Goal: Task Accomplishment & Management: Manage account settings

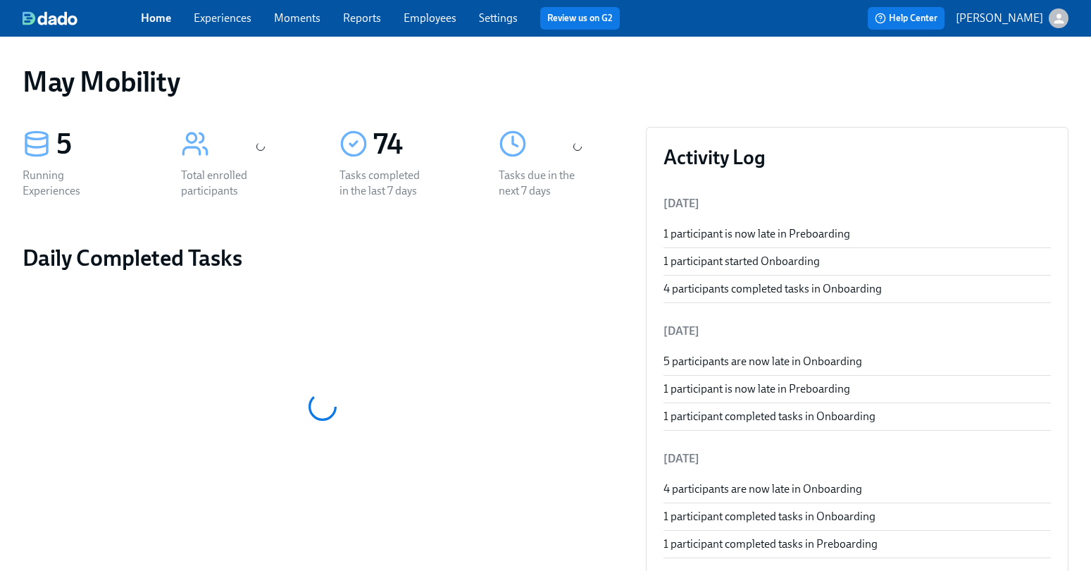
click at [225, 15] on link "Experiences" at bounding box center [223, 17] width 58 height 13
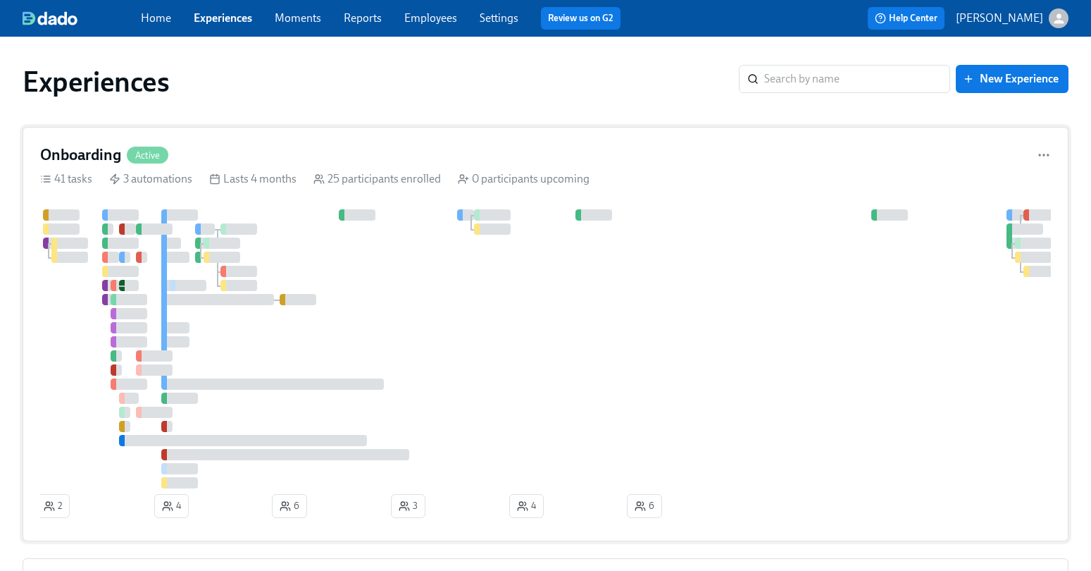
click at [297, 151] on div "Onboarding Active" at bounding box center [545, 154] width 1011 height 21
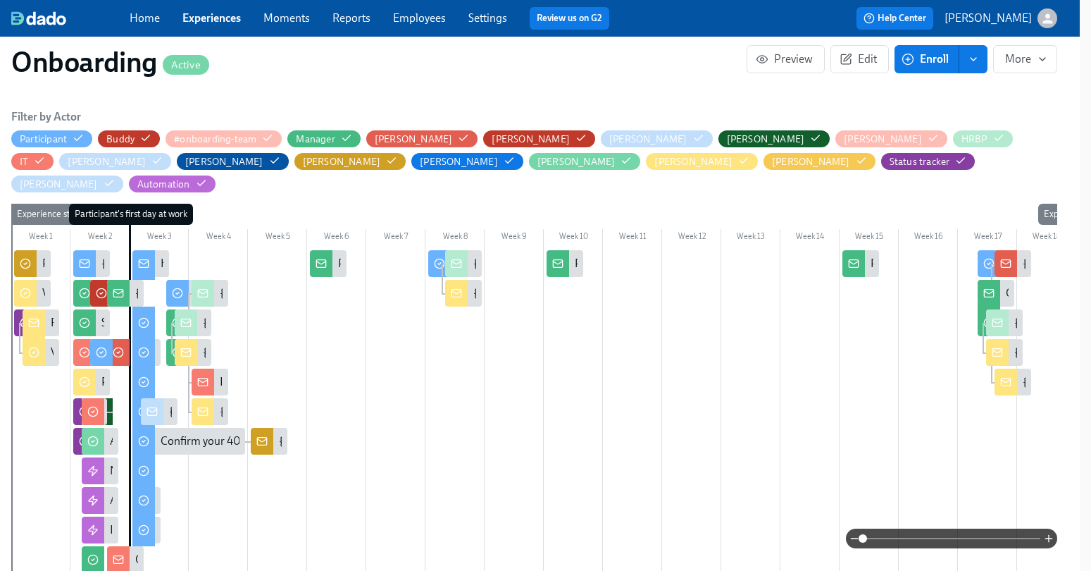
scroll to position [415, 13]
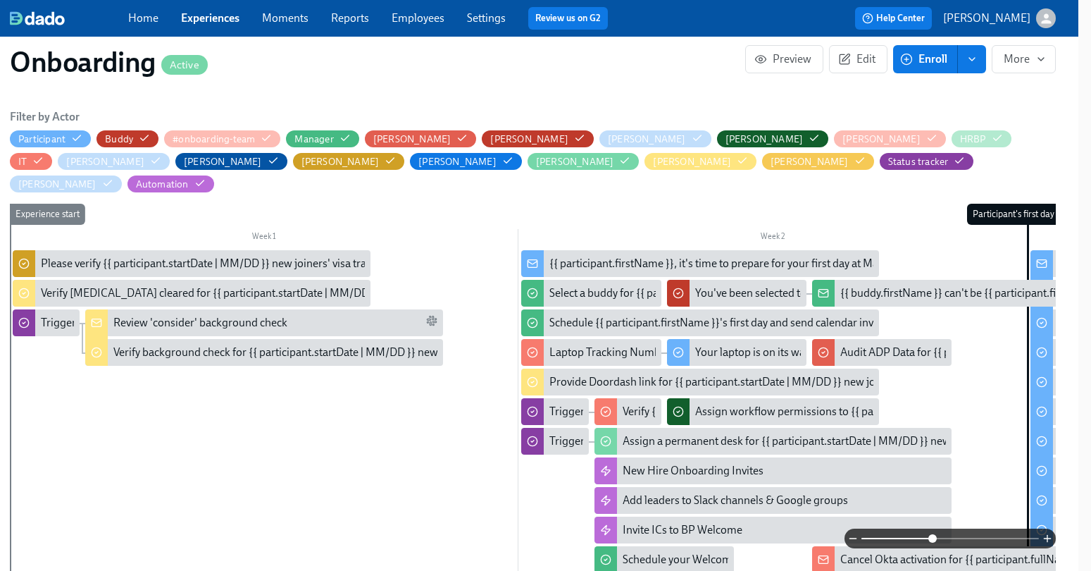
drag, startPoint x: 862, startPoint y: 537, endPoint x: 934, endPoint y: 537, distance: 72.6
click at [934, 537] on span at bounding box center [933, 538] width 8 height 8
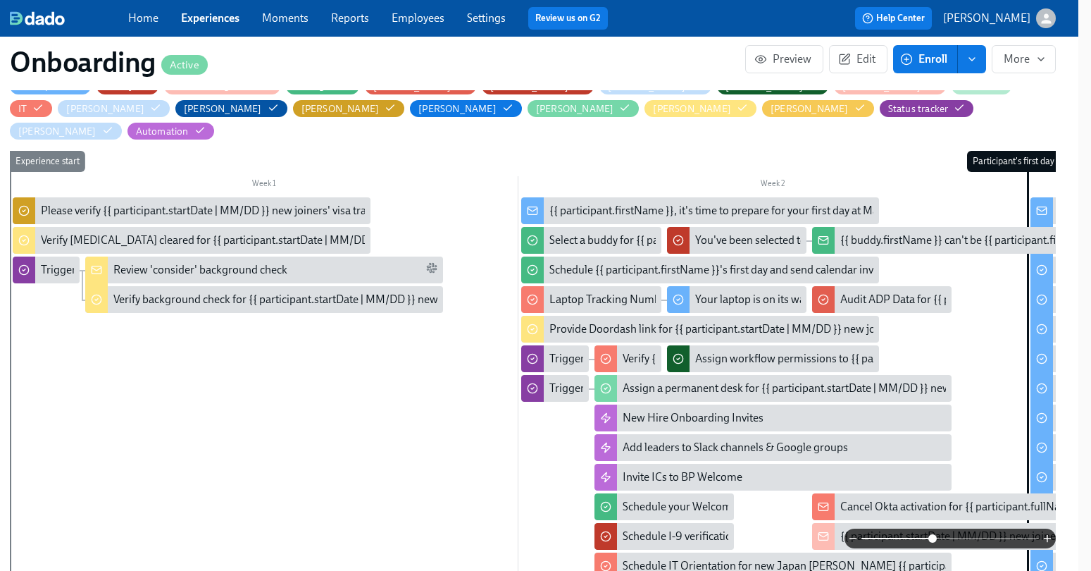
scroll to position [0, 13]
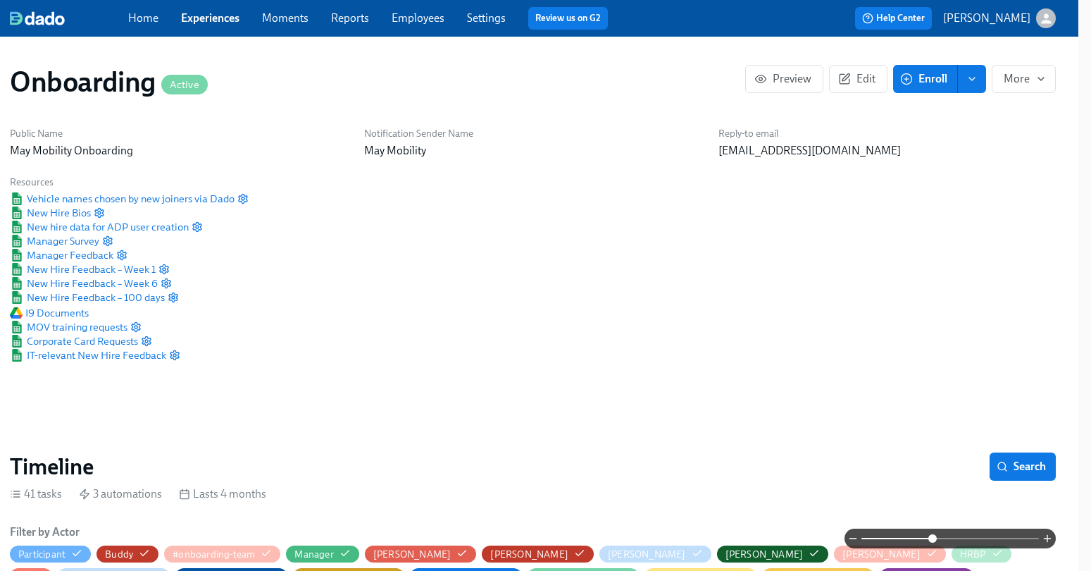
click at [190, 15] on link "Experiences" at bounding box center [210, 17] width 58 height 13
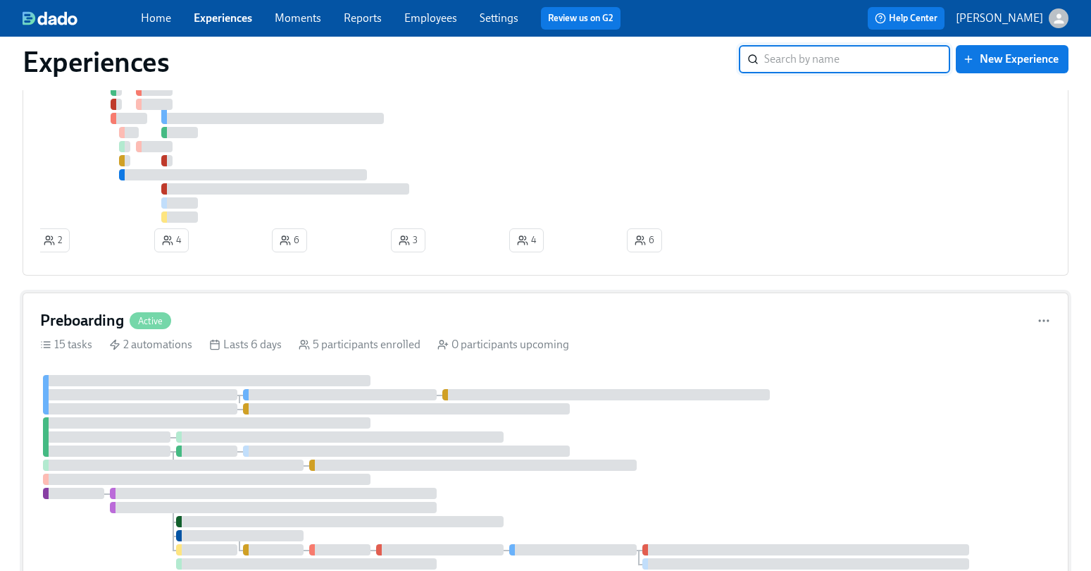
scroll to position [338, 0]
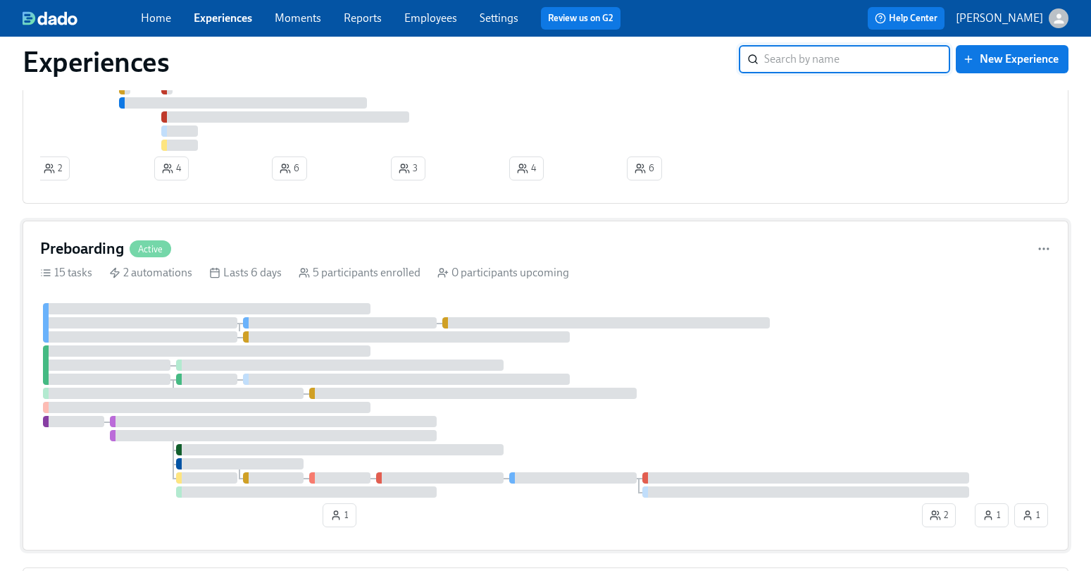
click at [161, 231] on div "Preboarding Active 15 tasks 2 automations Lasts 6 days 5 participants enrolled …" at bounding box center [546, 386] width 1046 height 330
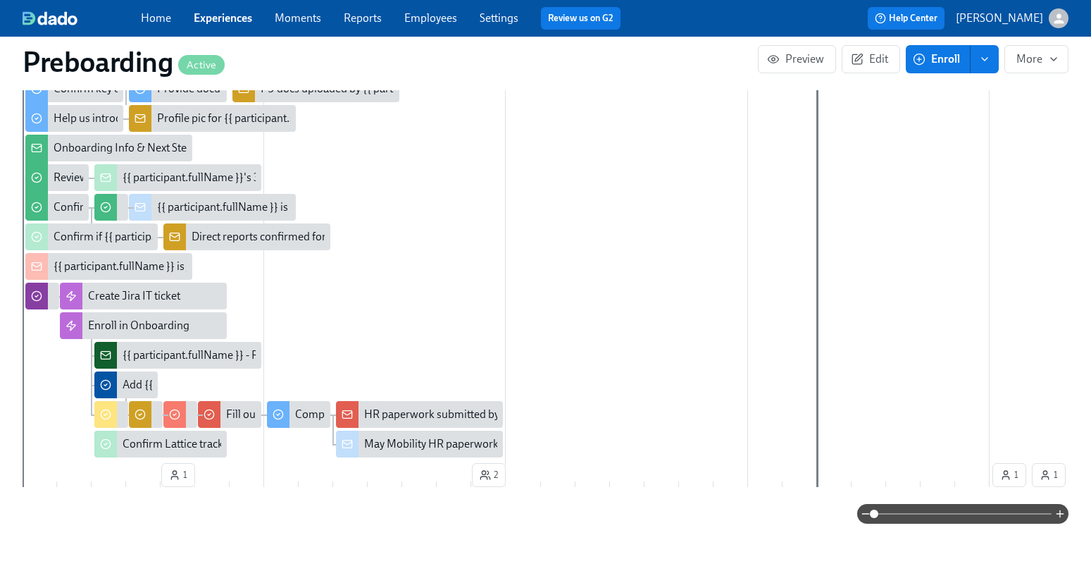
scroll to position [522, 0]
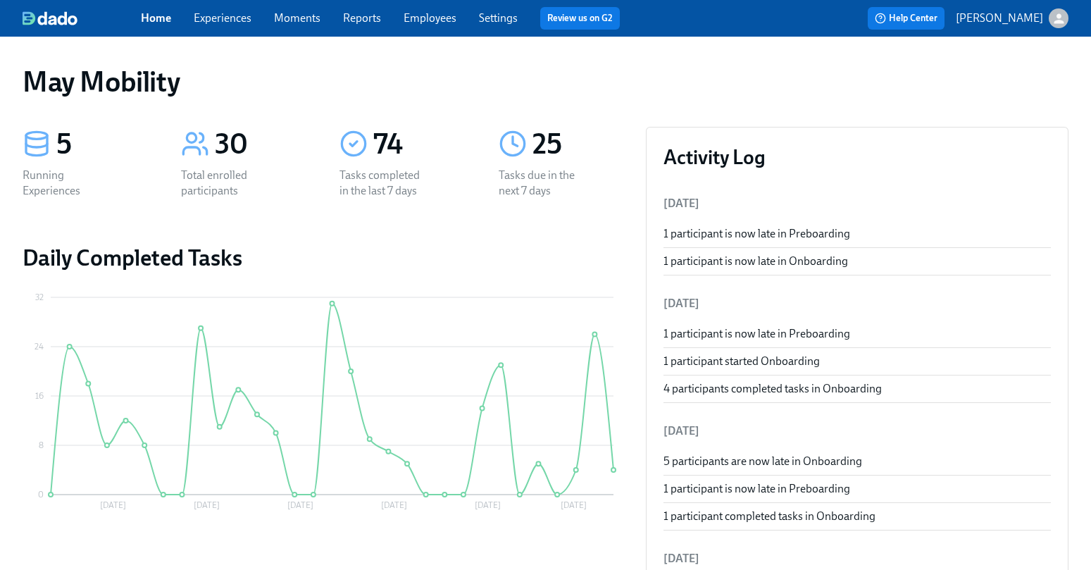
click at [243, 16] on link "Experiences" at bounding box center [223, 17] width 58 height 13
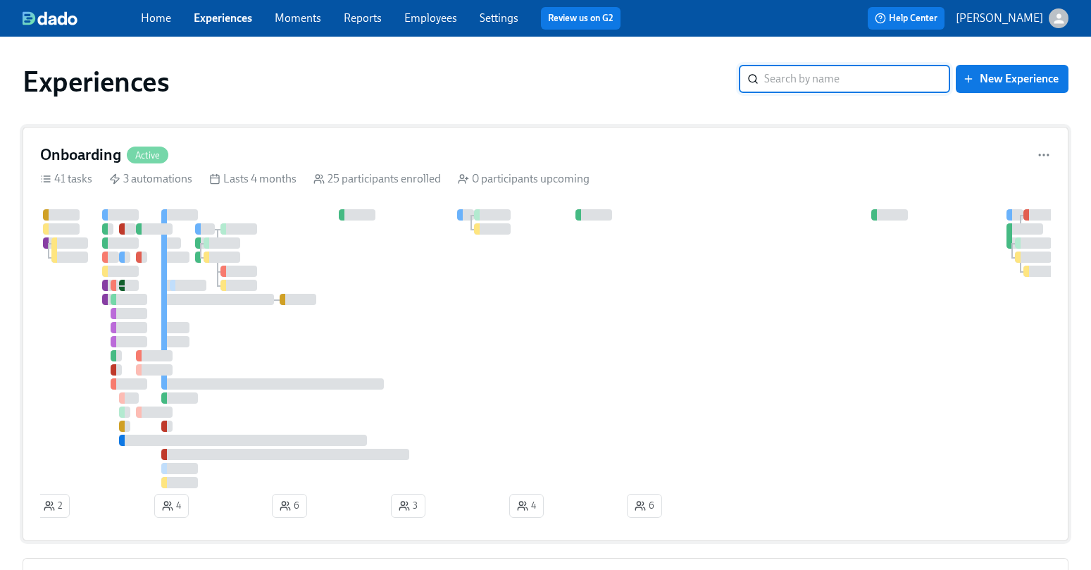
click at [208, 160] on div "Onboarding Active" at bounding box center [545, 154] width 1011 height 21
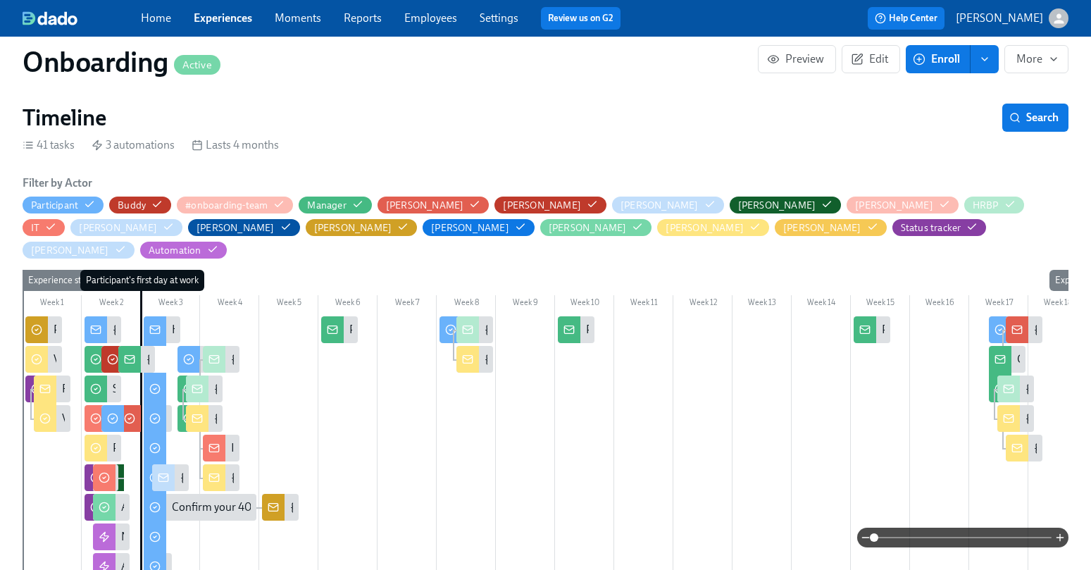
scroll to position [0, 8010]
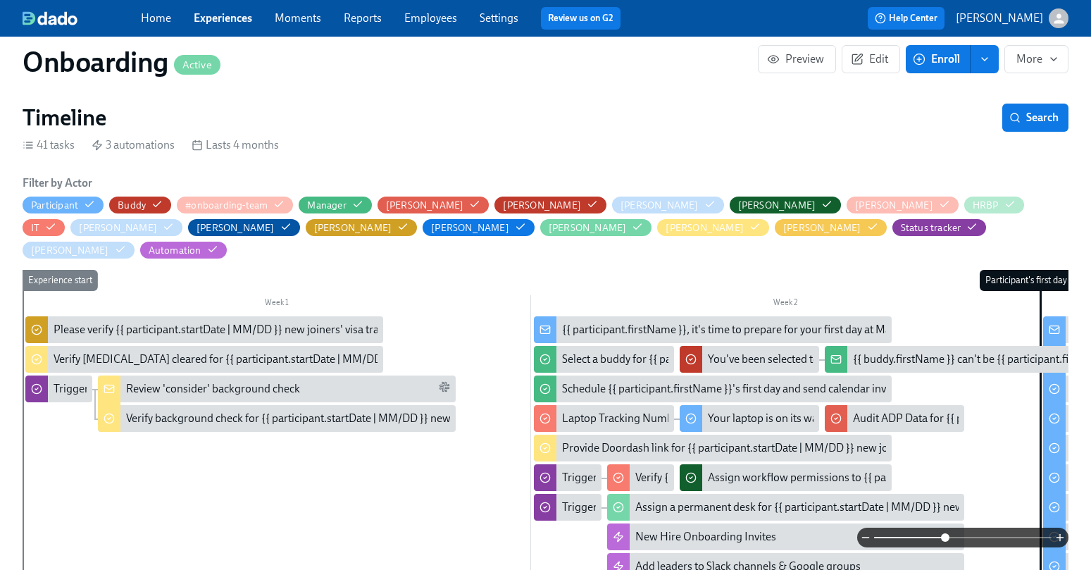
drag, startPoint x: 874, startPoint y: 540, endPoint x: 943, endPoint y: 540, distance: 69.8
click at [943, 540] on span at bounding box center [945, 537] width 8 height 8
click at [340, 381] on div "Review 'consider' background check" at bounding box center [288, 389] width 324 height 16
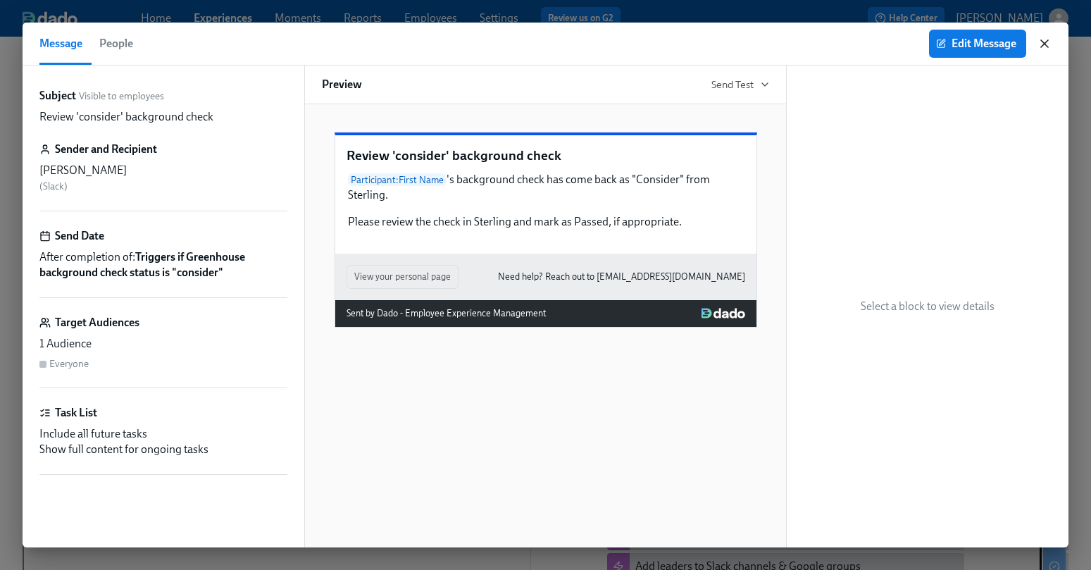
click at [1049, 40] on icon "button" at bounding box center [1045, 44] width 14 height 14
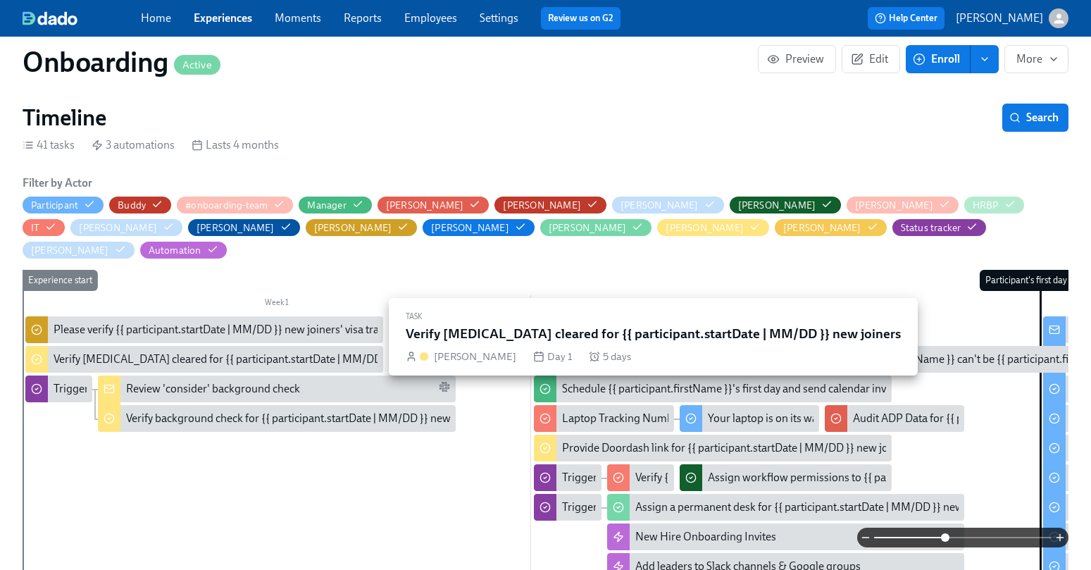
click at [97, 352] on div "Verify [MEDICAL_DATA] cleared for {{ participant.startDate | MM/DD }} new joine…" at bounding box center [252, 360] width 397 height 16
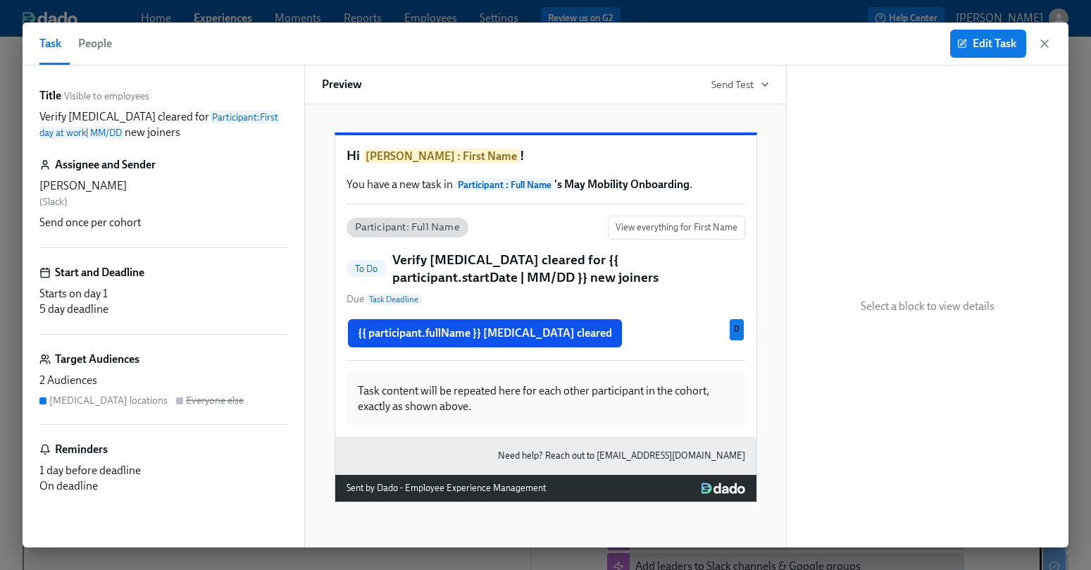
scroll to position [0, 12079]
click at [983, 49] on span "Edit Task" at bounding box center [988, 44] width 56 height 14
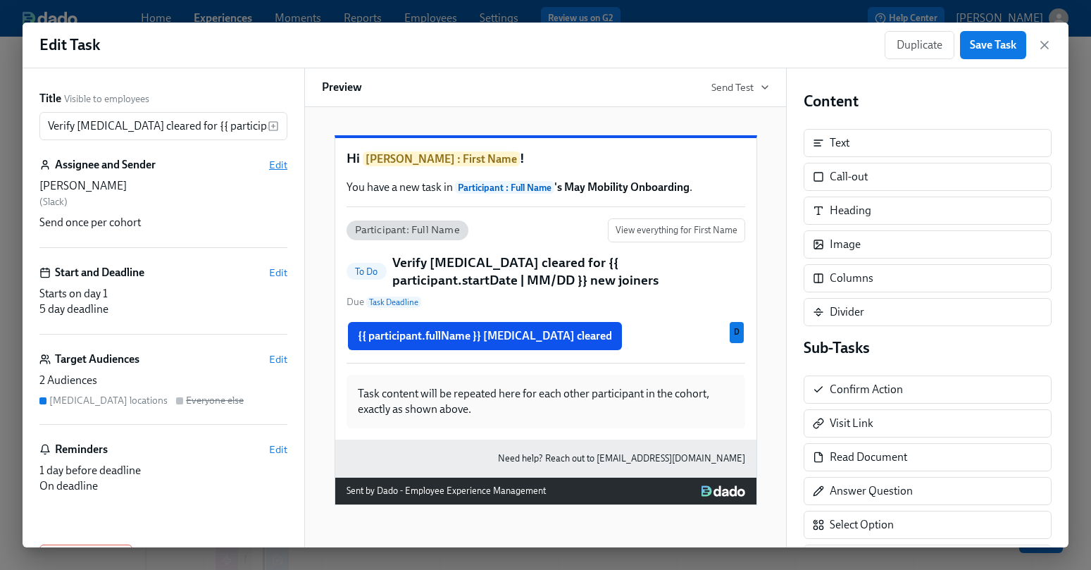
click at [274, 166] on span "Edit" at bounding box center [278, 165] width 18 height 14
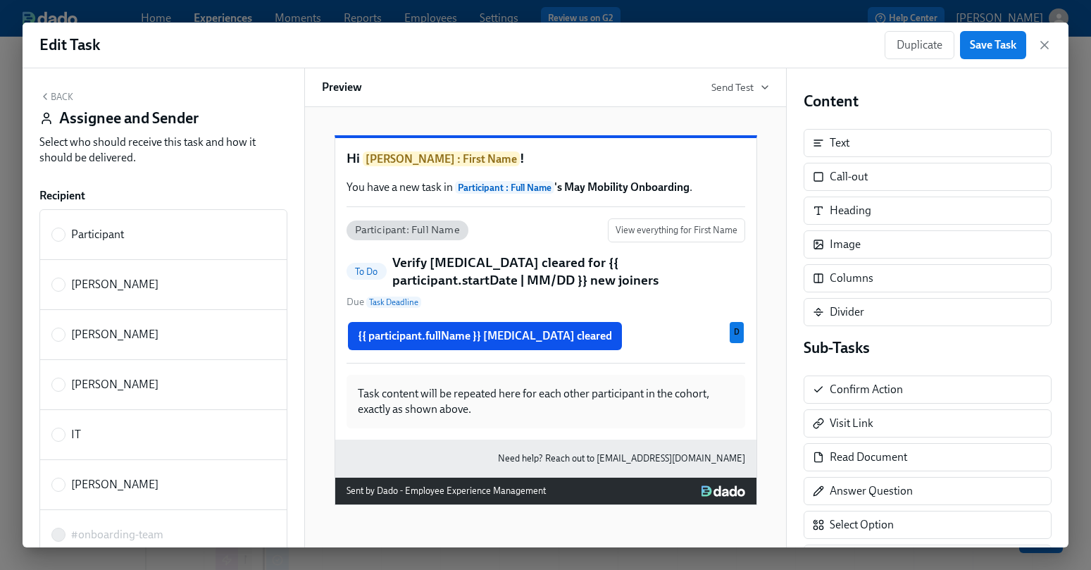
click at [73, 99] on div "Back Assignee and Sender Select who should receive this task and how it should …" at bounding box center [163, 131] width 248 height 80
click at [68, 97] on button "Back" at bounding box center [56, 96] width 34 height 11
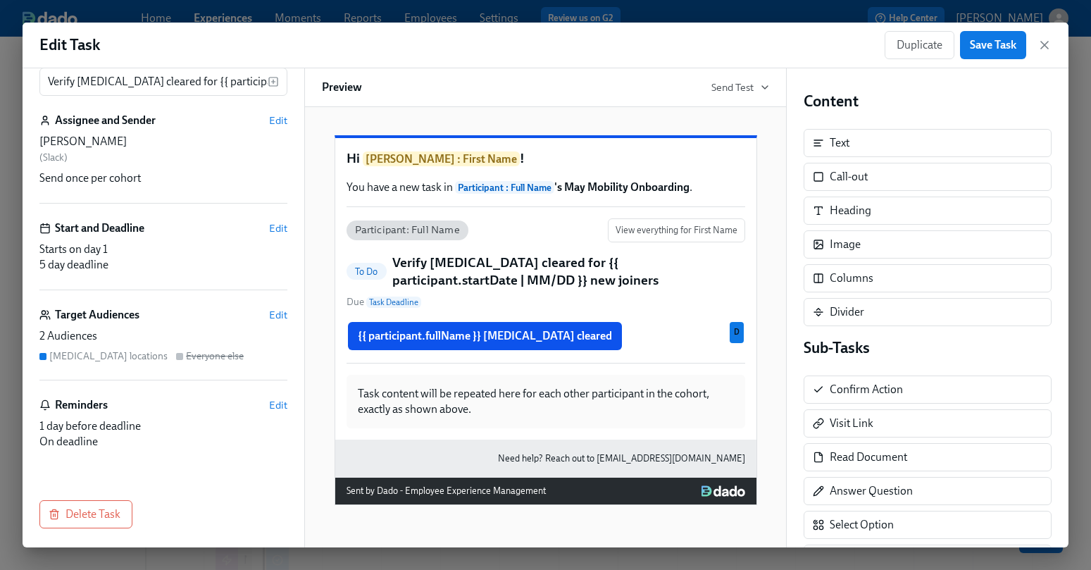
scroll to position [48, 0]
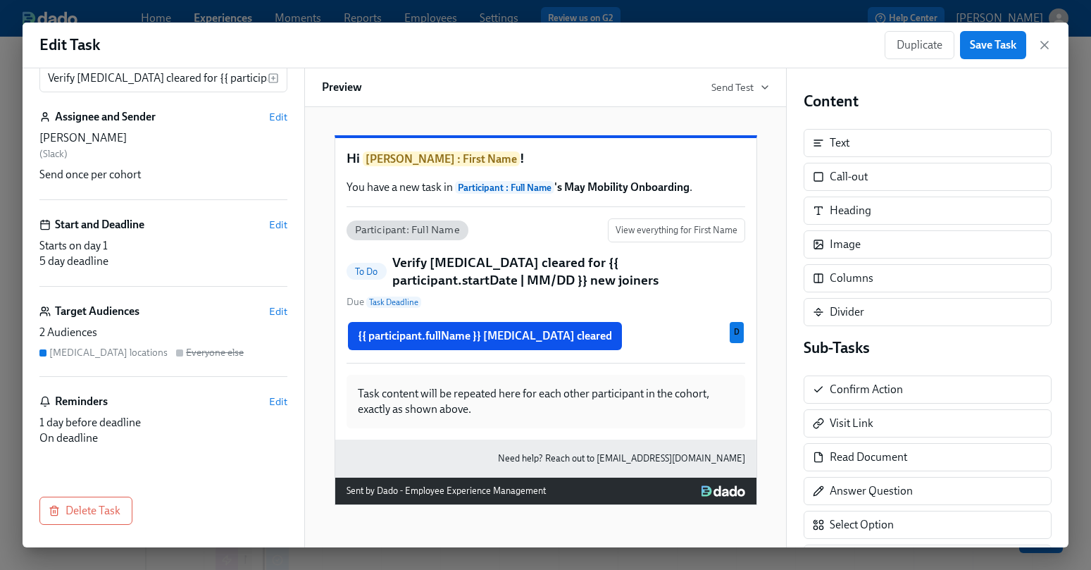
click at [190, 321] on div "Target Audiences Edit 2 Audiences [MEDICAL_DATA] locations Everyone else" at bounding box center [163, 340] width 248 height 73
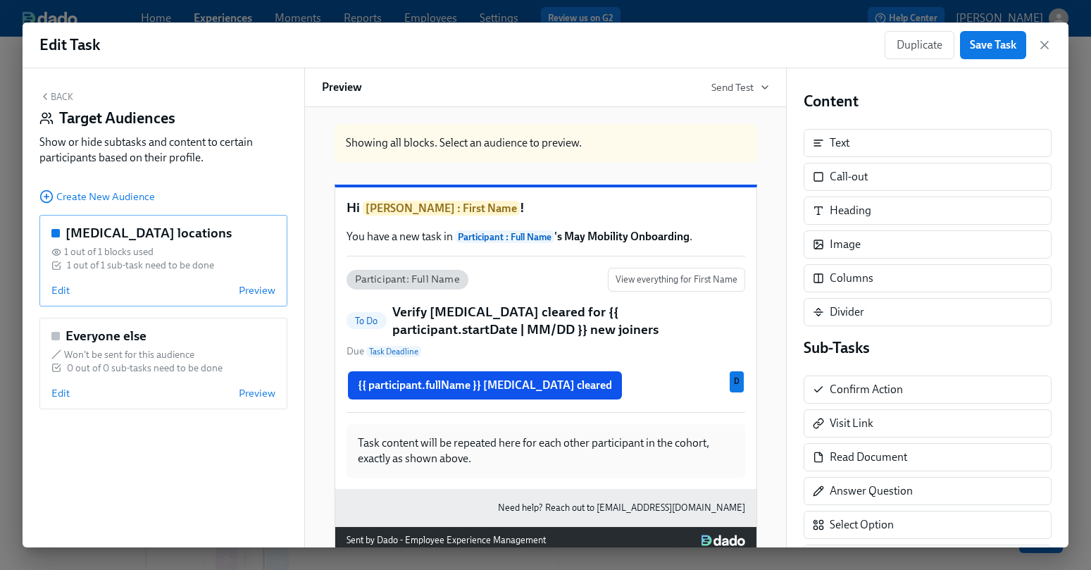
click at [73, 292] on div "Edit Preview" at bounding box center [163, 290] width 224 height 14
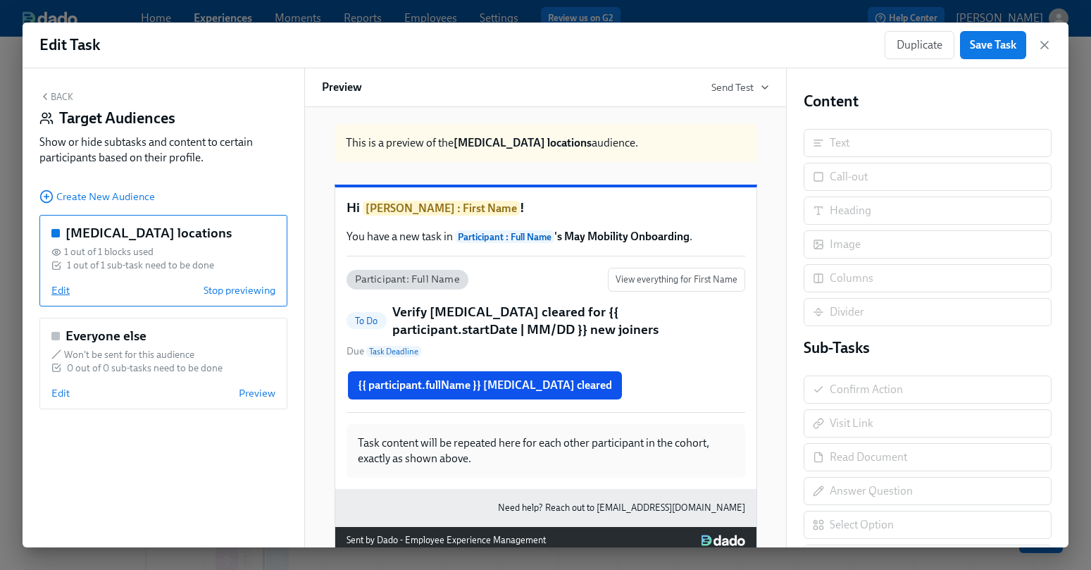
click at [61, 290] on span "Edit" at bounding box center [60, 290] width 18 height 14
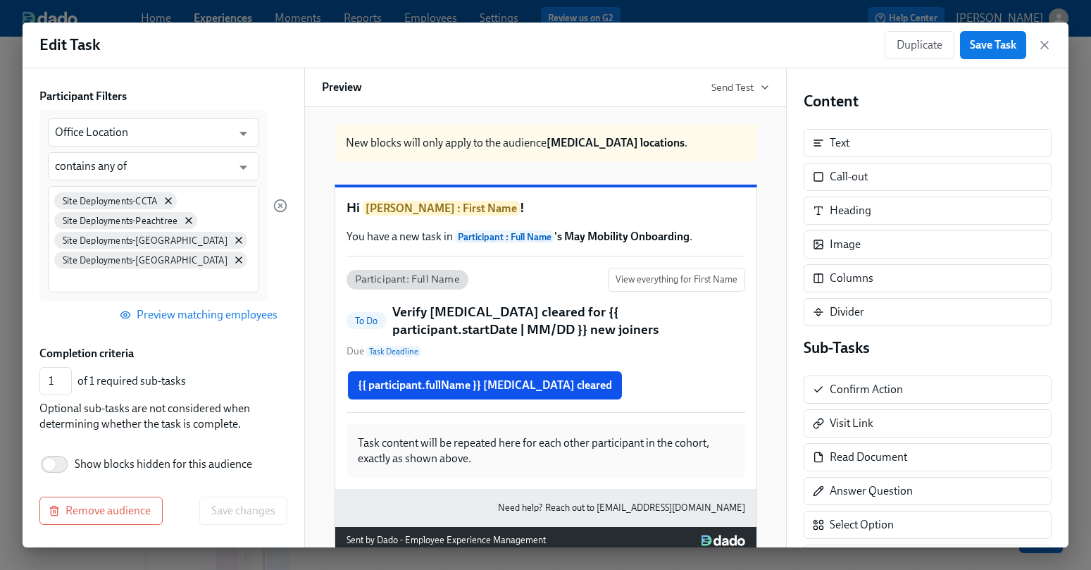
scroll to position [0, 0]
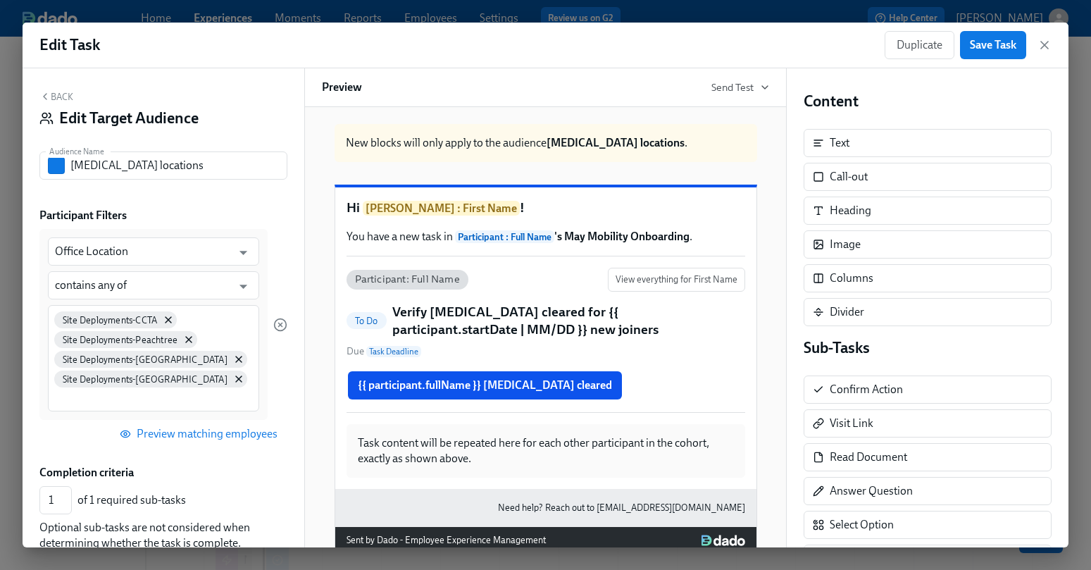
click at [58, 94] on button "Back" at bounding box center [56, 96] width 34 height 11
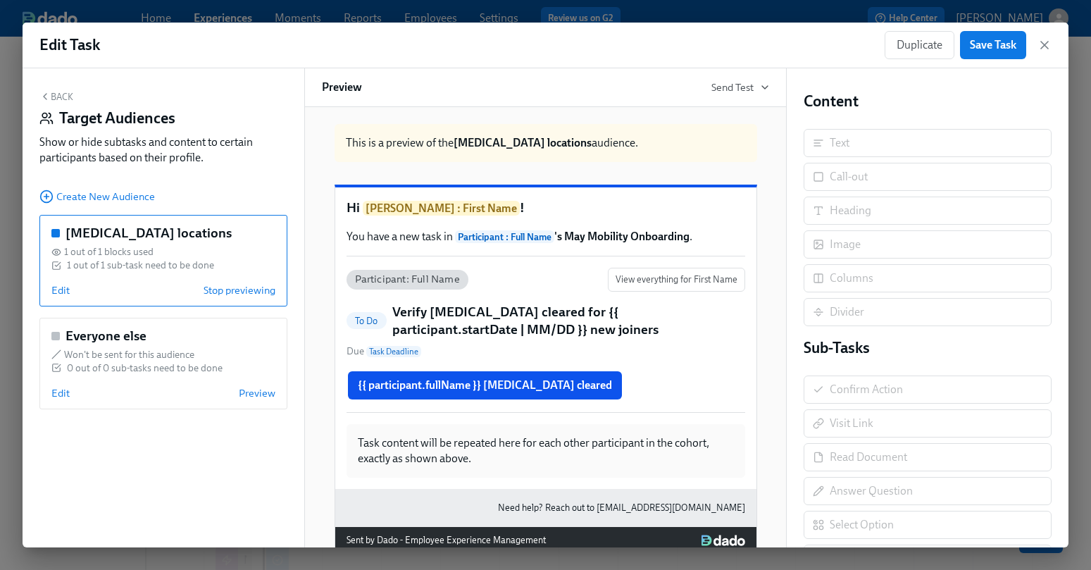
click at [61, 95] on button "Back" at bounding box center [56, 96] width 34 height 11
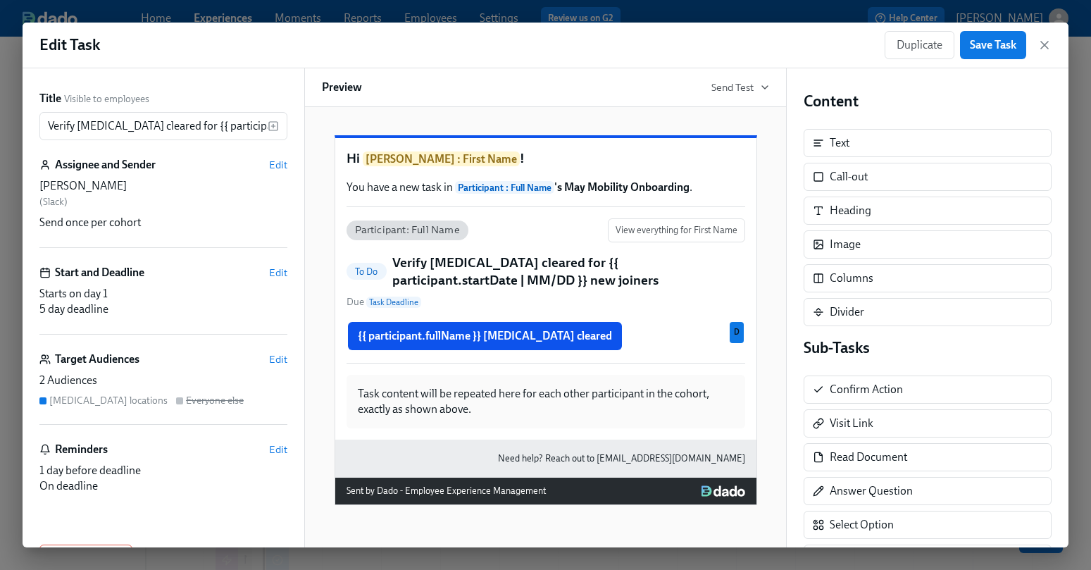
click at [412, 166] on span "[PERSON_NAME] : First Name" at bounding box center [441, 158] width 157 height 15
click at [280, 166] on span "Edit" at bounding box center [278, 165] width 18 height 14
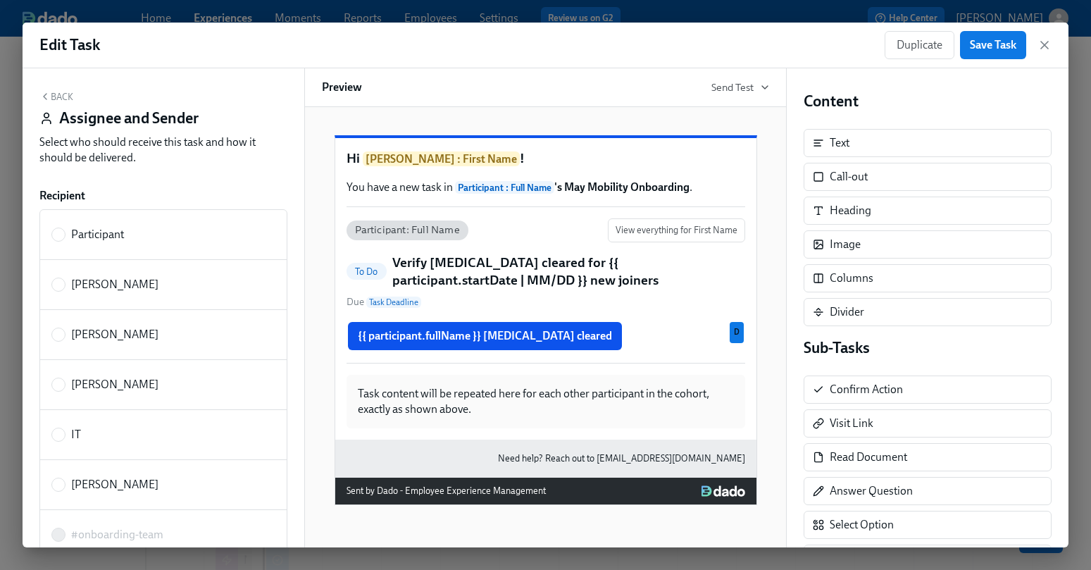
click at [434, 166] on span "[PERSON_NAME] : First Name" at bounding box center [441, 158] width 157 height 15
click at [63, 99] on button "Back" at bounding box center [56, 96] width 34 height 11
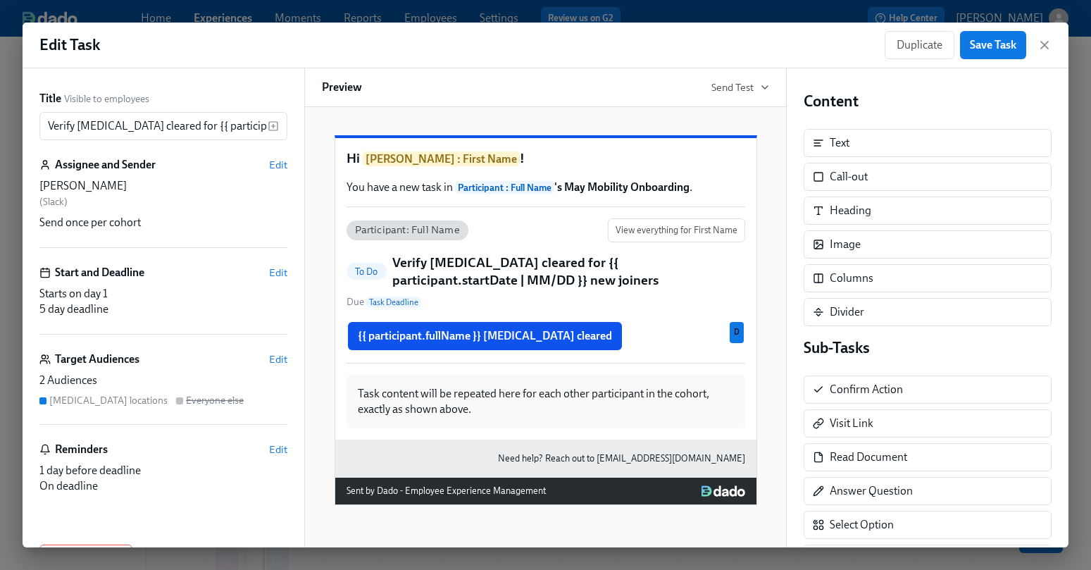
click at [373, 158] on div "Hi [PERSON_NAME] : First Name ! You have a new task in Participant : Full Name …" at bounding box center [546, 314] width 423 height 381
click at [376, 168] on h1 "Hi [PERSON_NAME] : First Name !" at bounding box center [546, 158] width 399 height 19
click at [383, 166] on span "[PERSON_NAME] : First Name" at bounding box center [441, 158] width 157 height 15
click at [624, 206] on div "Hi [PERSON_NAME] : First Name ! You have a new task in Participant : Full Name …" at bounding box center [545, 289] width 421 height 302
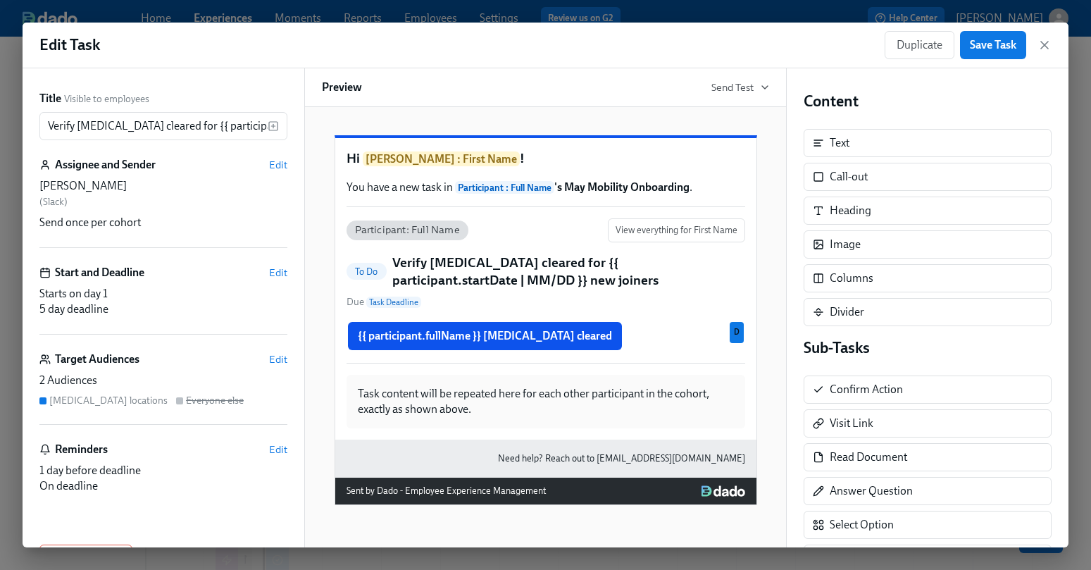
scroll to position [11, 0]
click at [516, 194] on span "Participant : Full Name" at bounding box center [504, 187] width 99 height 13
click at [613, 194] on strong "Participant : Full Name 's May Mobility Onboarding" at bounding box center [572, 186] width 235 height 13
click at [414, 235] on span "Participant: Full Name" at bounding box center [408, 230] width 122 height 11
click at [490, 289] on h5 "Verify [MEDICAL_DATA] cleared for {{ participant.startDate | MM/DD }} new joine…" at bounding box center [568, 272] width 353 height 36
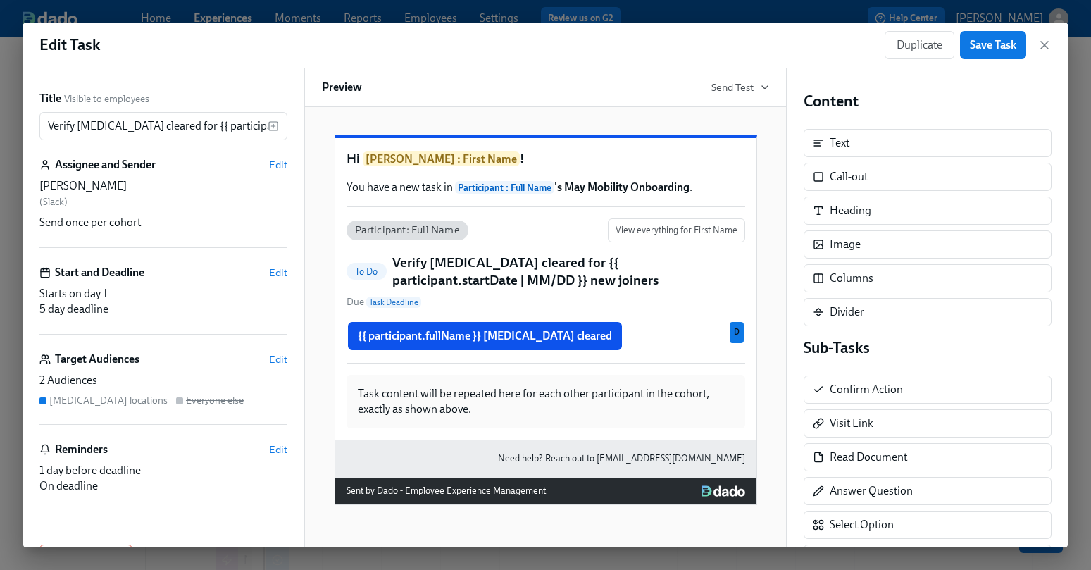
scroll to position [0, 0]
click at [1051, 51] on icon "button" at bounding box center [1045, 45] width 14 height 14
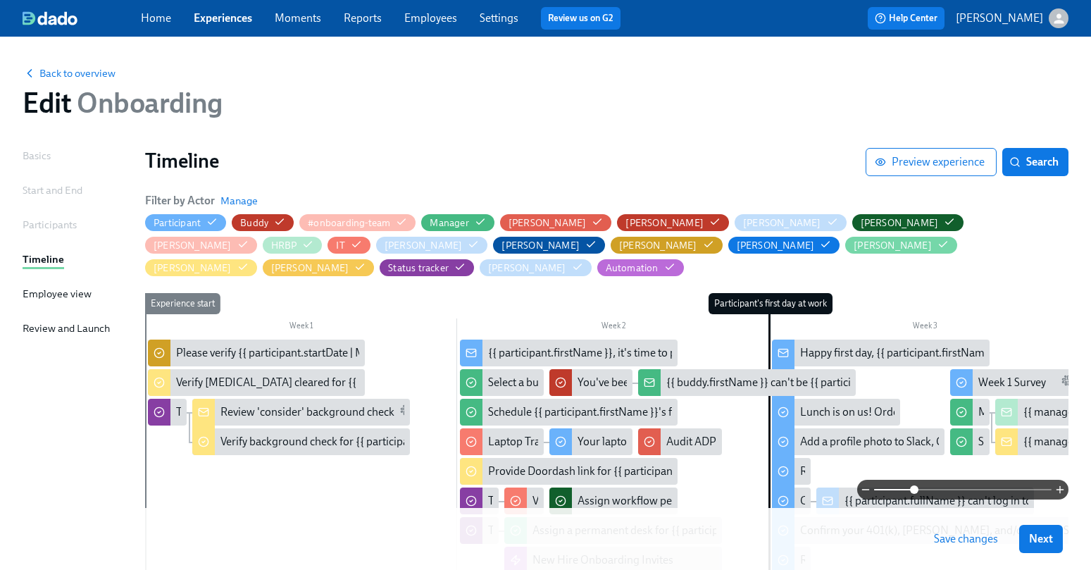
drag, startPoint x: 877, startPoint y: 488, endPoint x: 928, endPoint y: 493, distance: 50.9
click at [919, 492] on span at bounding box center [914, 489] width 8 height 8
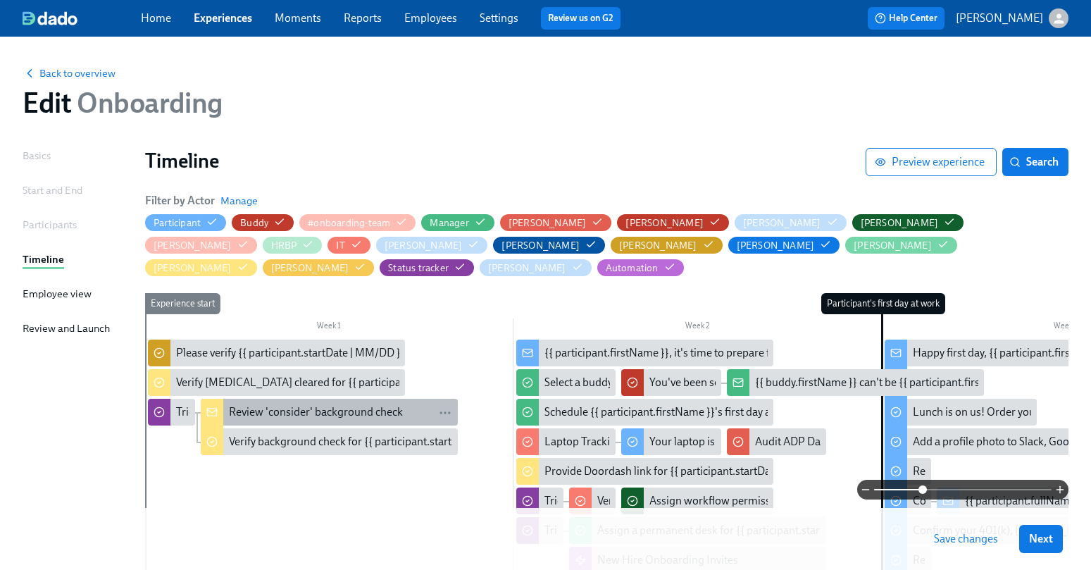
click at [269, 404] on div "Review 'consider' background check" at bounding box center [316, 412] width 174 height 16
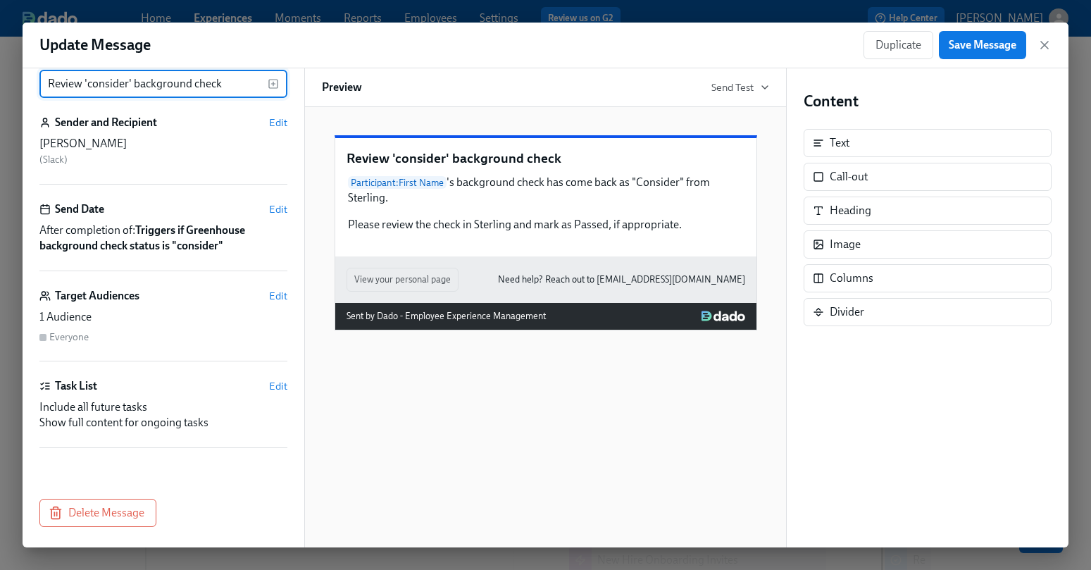
scroll to position [44, 0]
click at [174, 304] on div "Target Audiences Edit 1 Audience Everyone" at bounding box center [163, 322] width 248 height 73
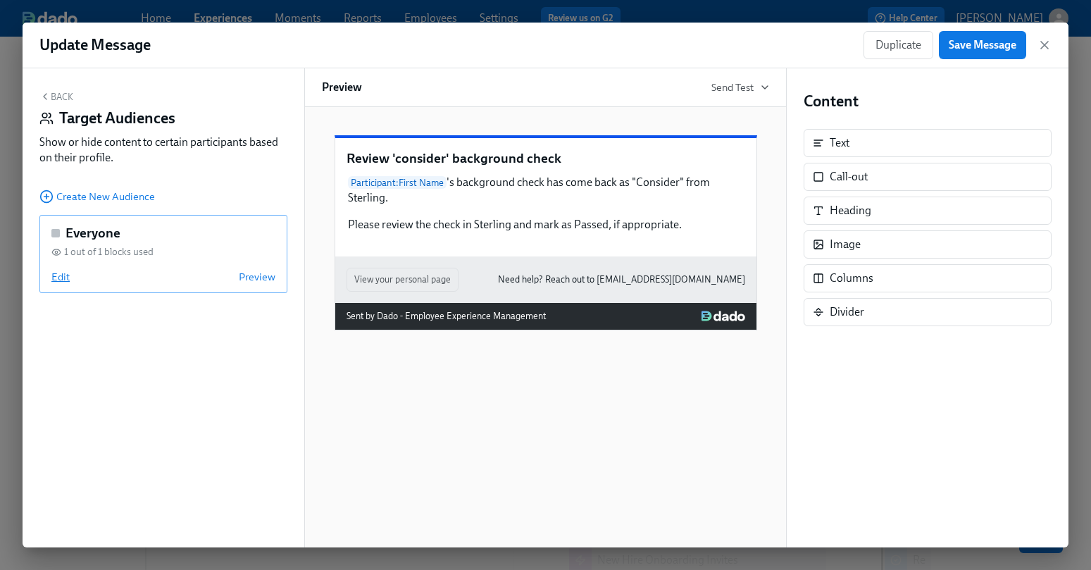
click at [65, 270] on span "Edit" at bounding box center [60, 277] width 18 height 14
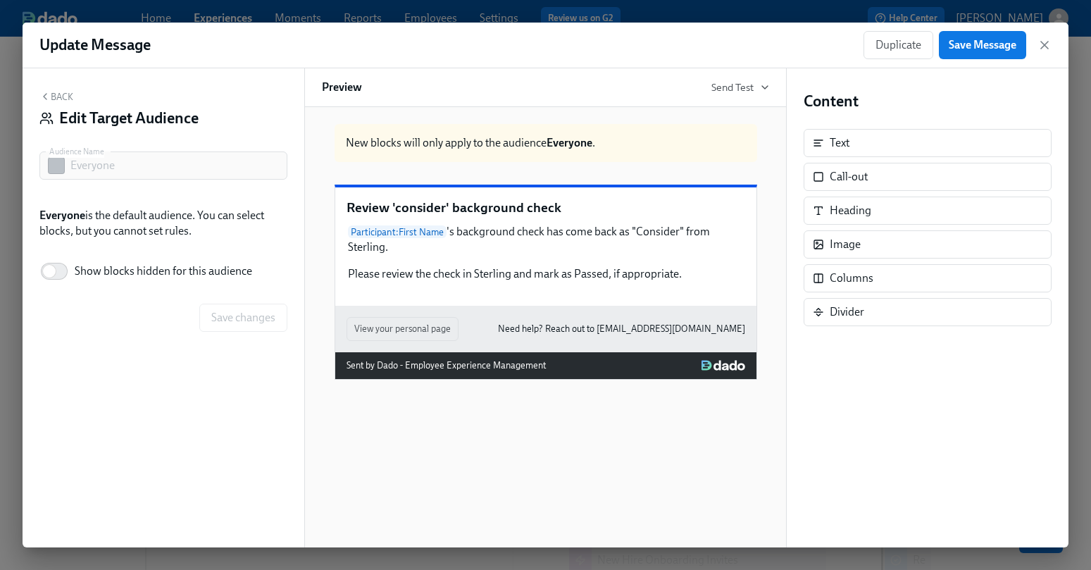
click at [56, 97] on button "Back" at bounding box center [56, 96] width 34 height 11
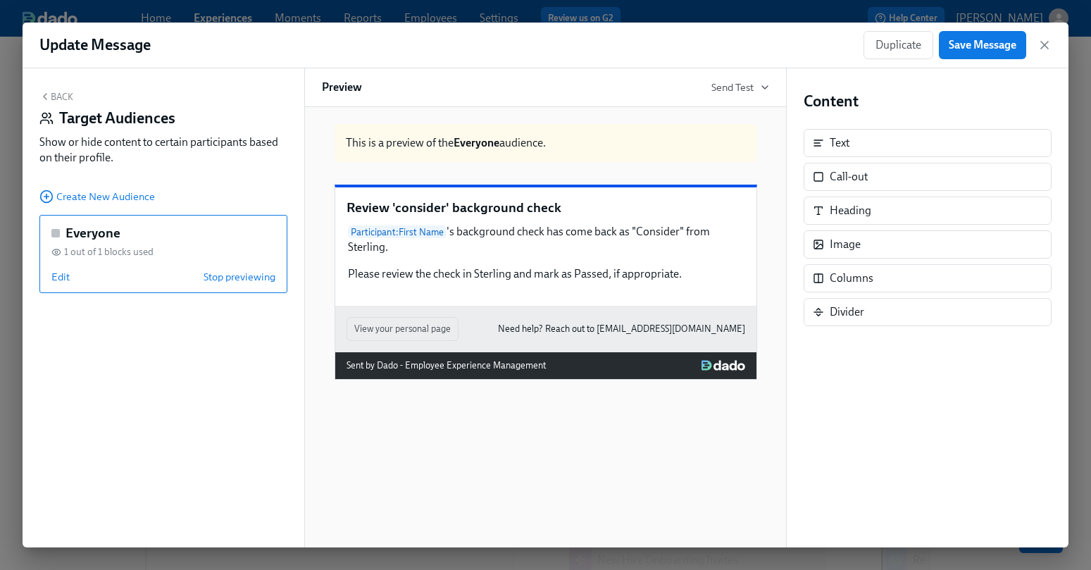
click at [59, 91] on button "Back" at bounding box center [56, 96] width 34 height 11
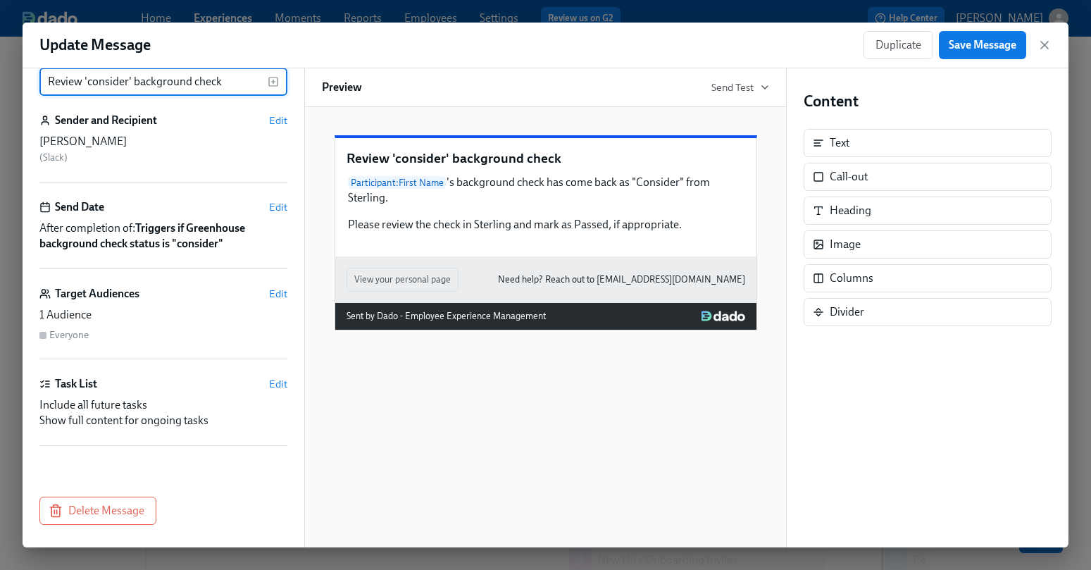
scroll to position [0, 0]
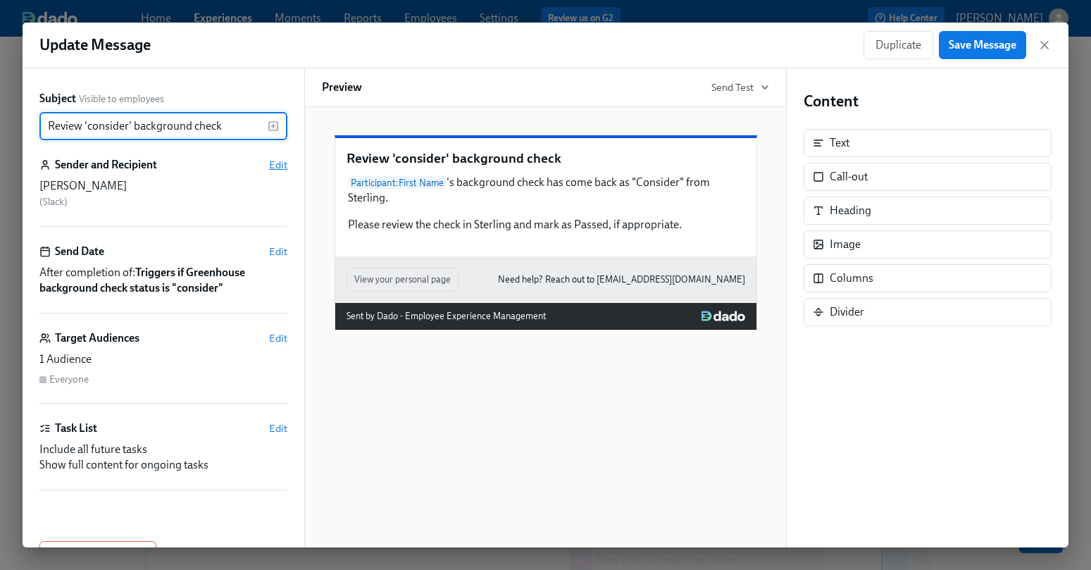
click at [278, 167] on span "Edit" at bounding box center [278, 165] width 18 height 14
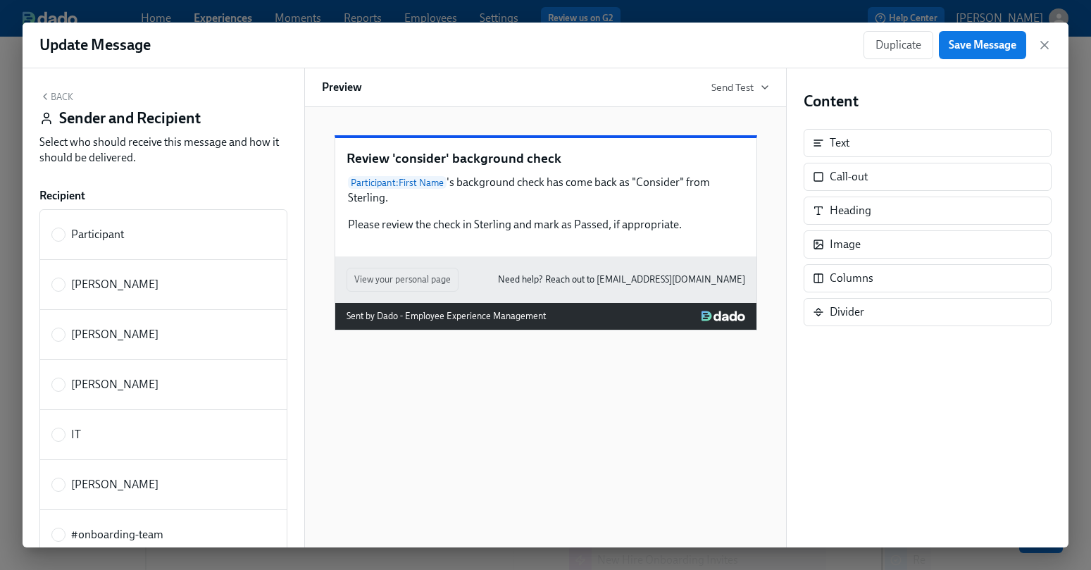
click at [60, 91] on button "Back" at bounding box center [56, 96] width 34 height 11
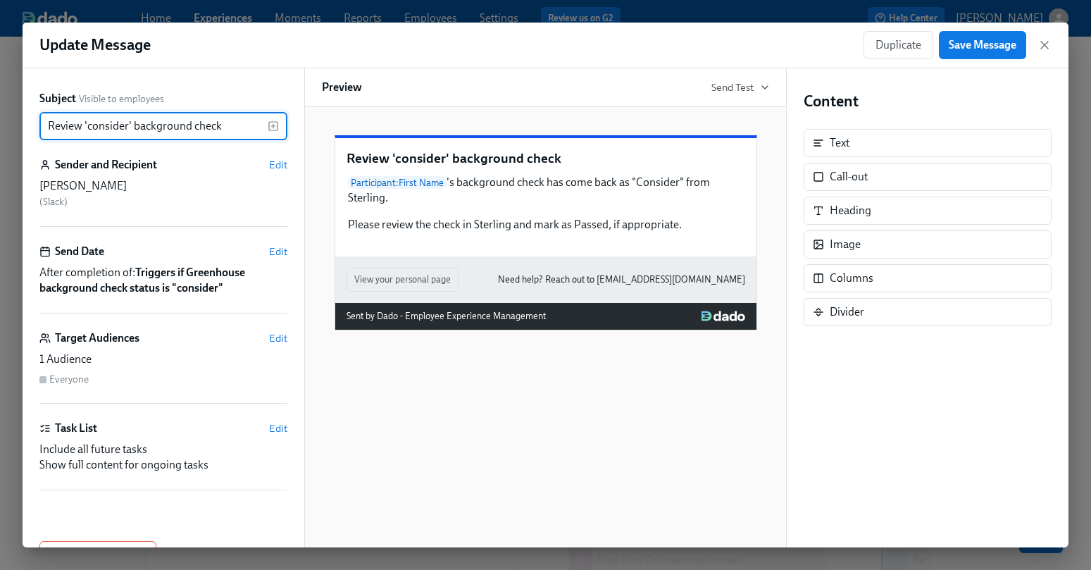
click at [1052, 45] on div "Update Message Duplicate Save Message" at bounding box center [546, 46] width 1046 height 46
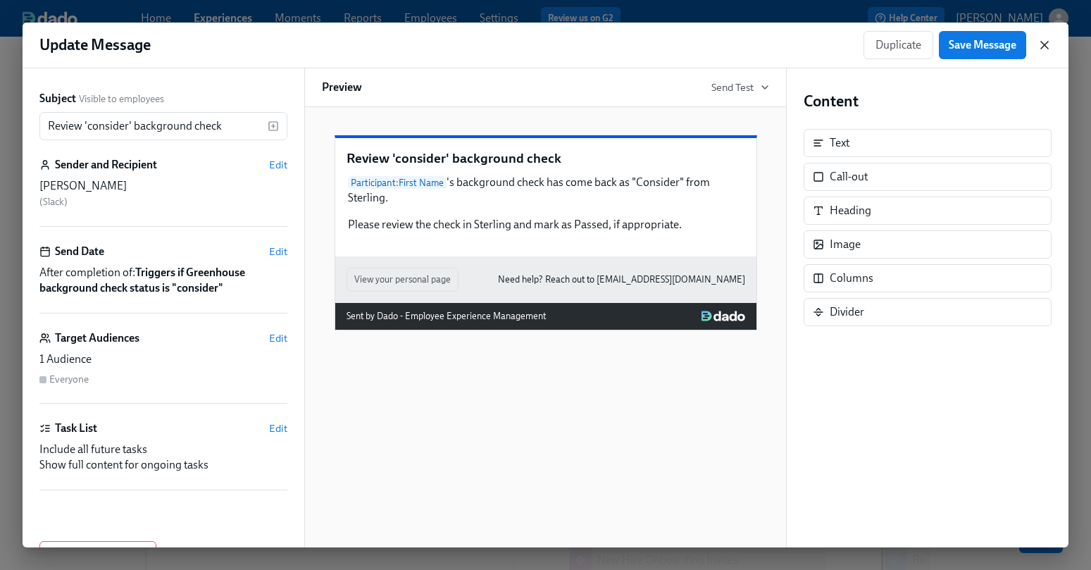
click at [1046, 43] on icon "button" at bounding box center [1044, 45] width 7 height 7
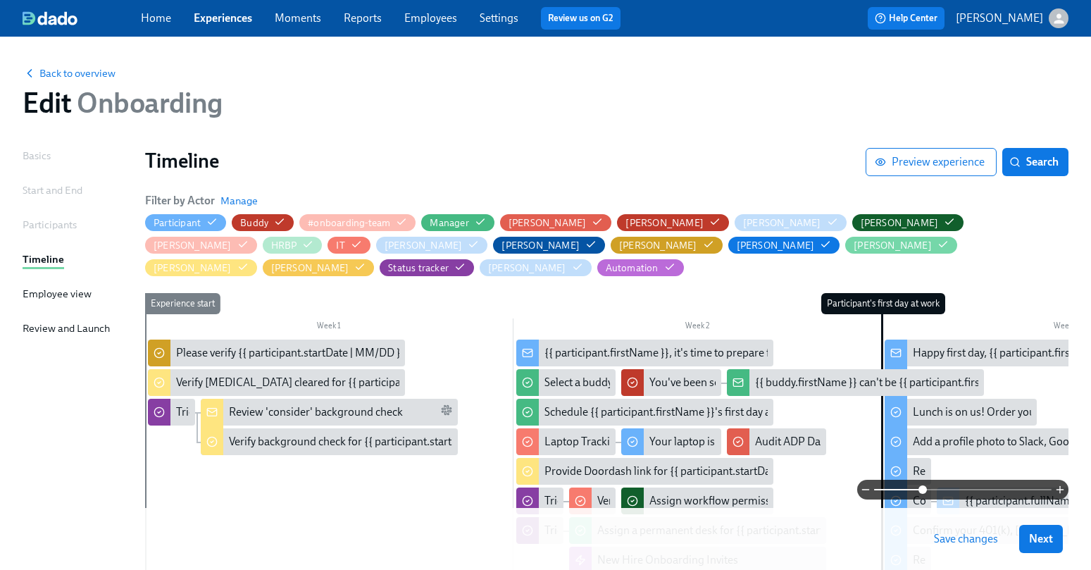
click at [151, 31] on div "Home Experiences Moments Reports Employees Settings Review us on G2 Help Center…" at bounding box center [545, 18] width 1091 height 37
click at [159, 24] on link "Home" at bounding box center [156, 17] width 30 height 13
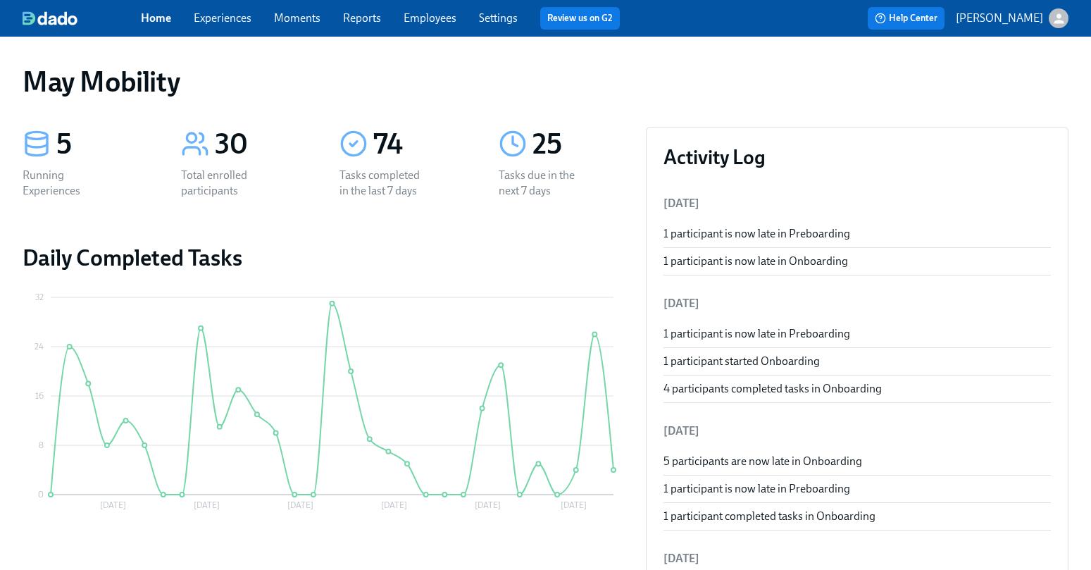
click at [242, 18] on link "Experiences" at bounding box center [223, 17] width 58 height 13
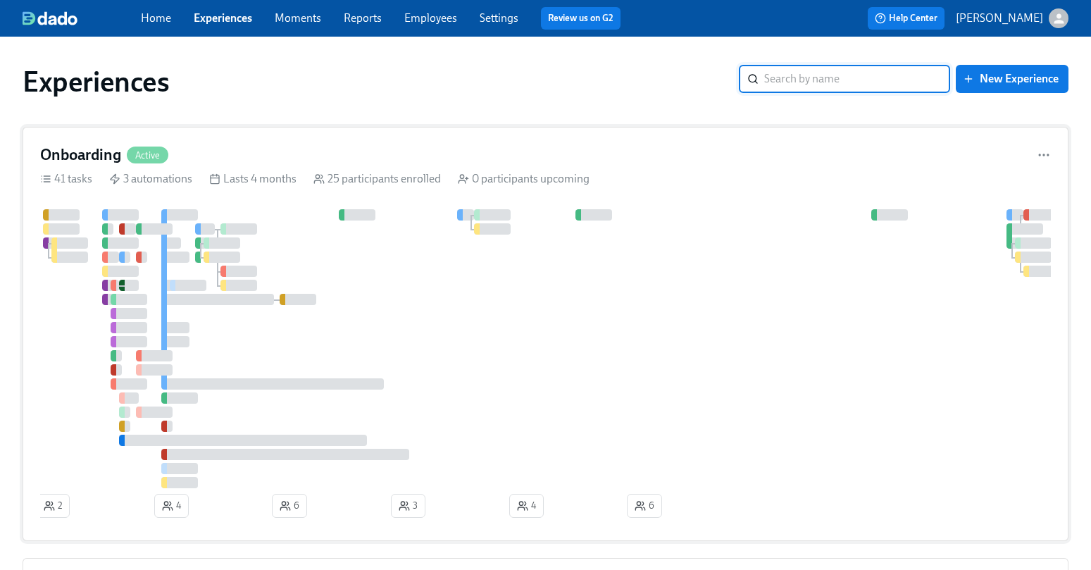
scroll to position [376, 0]
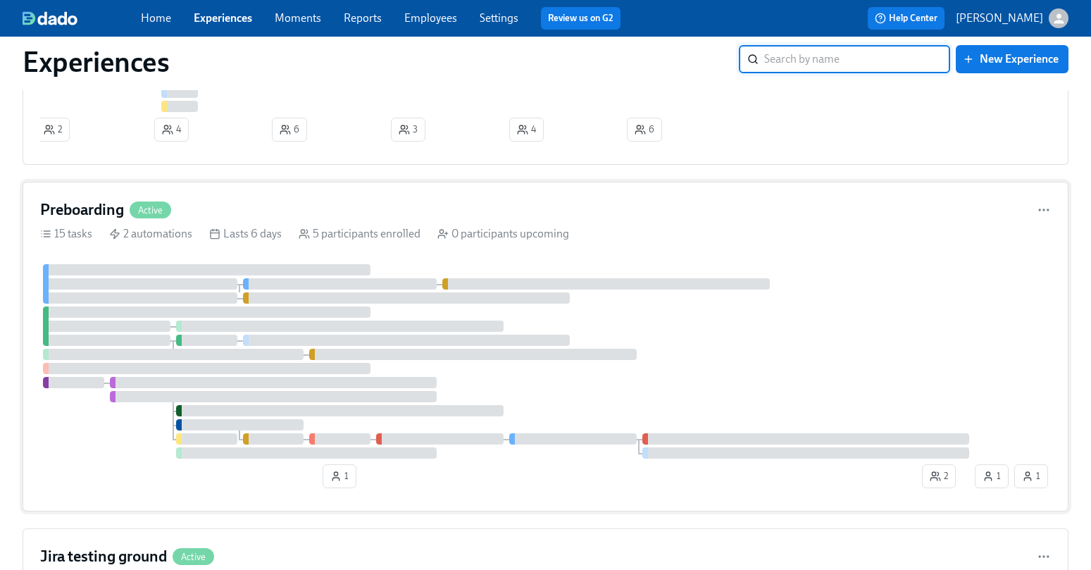
click at [154, 206] on div "Active" at bounding box center [151, 210] width 42 height 17
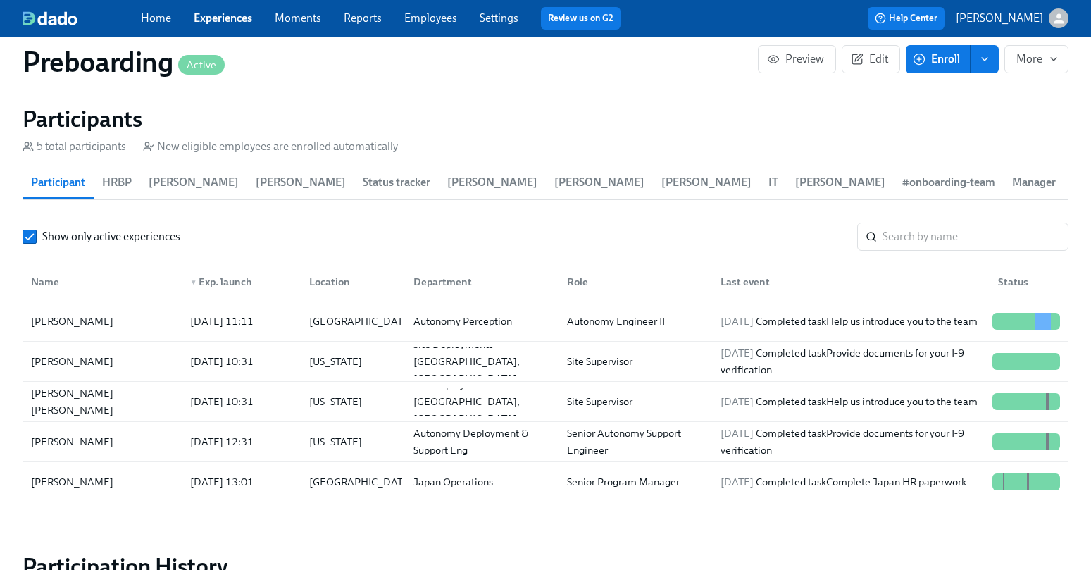
scroll to position [1415, 0]
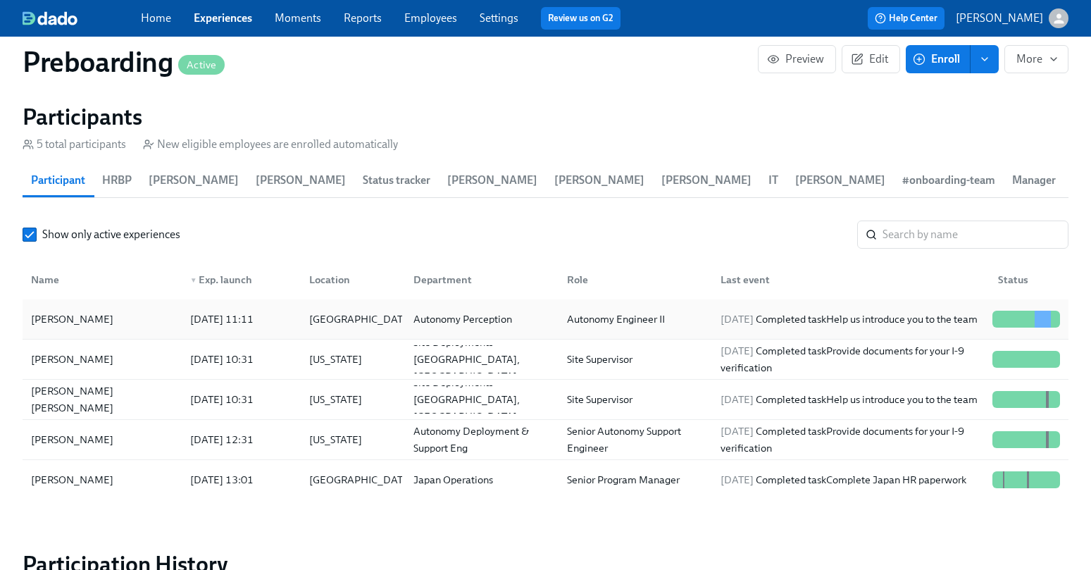
click at [402, 315] on div "Autonomy Perception" at bounding box center [479, 319] width 154 height 28
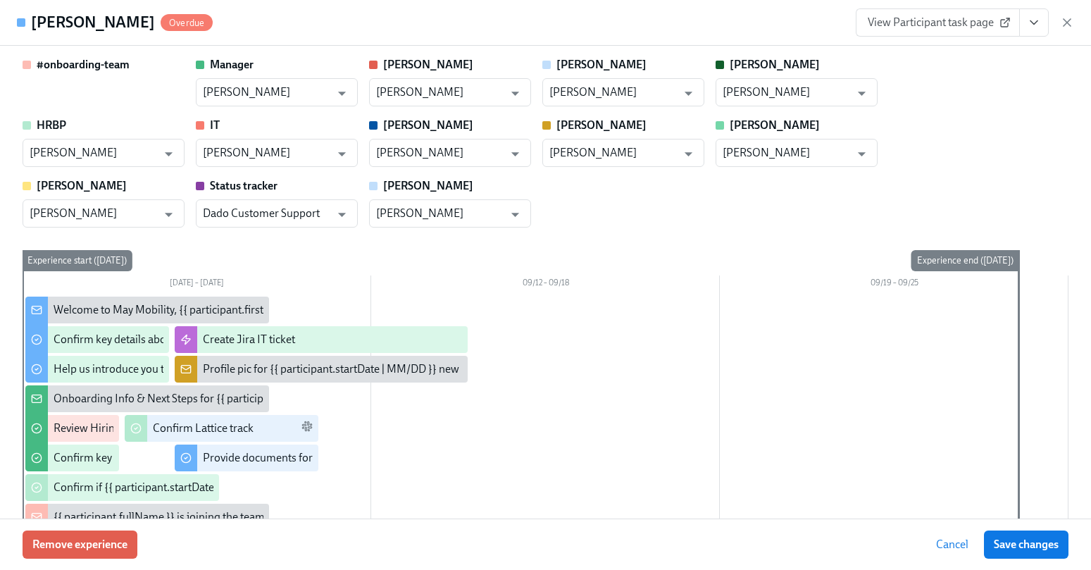
click at [970, 24] on span "View Participant task page" at bounding box center [938, 23] width 140 height 14
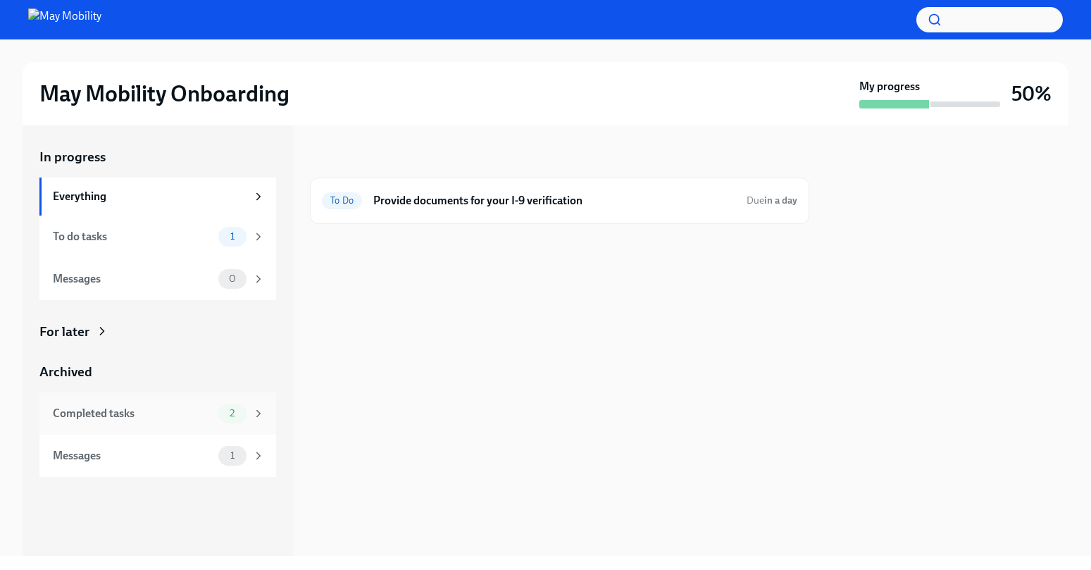
click at [182, 397] on div "Completed tasks 2" at bounding box center [157, 413] width 237 height 42
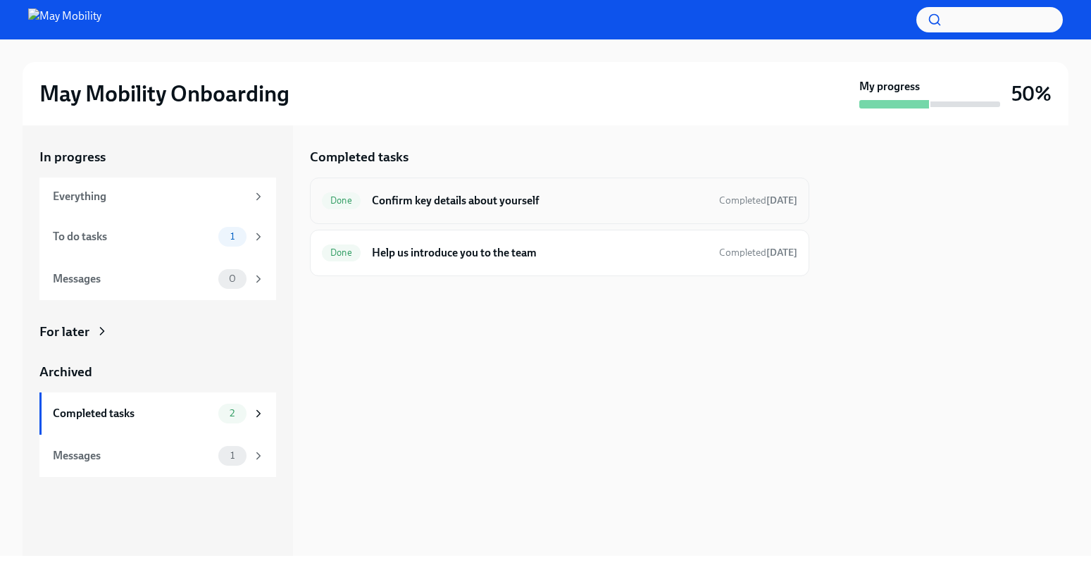
click at [536, 196] on h6 "Confirm key details about yourself" at bounding box center [540, 201] width 336 height 16
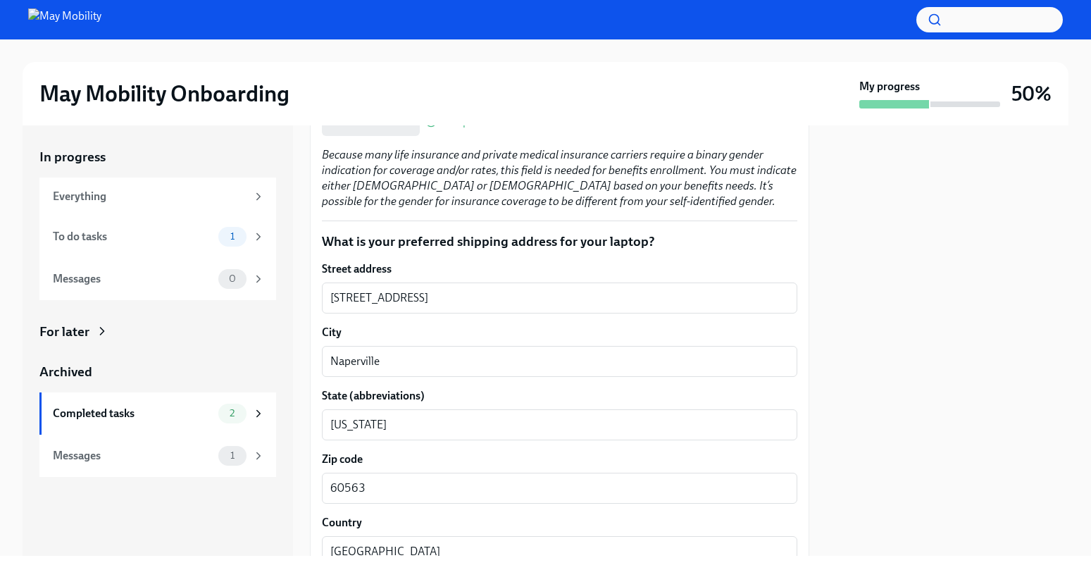
scroll to position [1390, 0]
